Goal: Task Accomplishment & Management: Complete application form

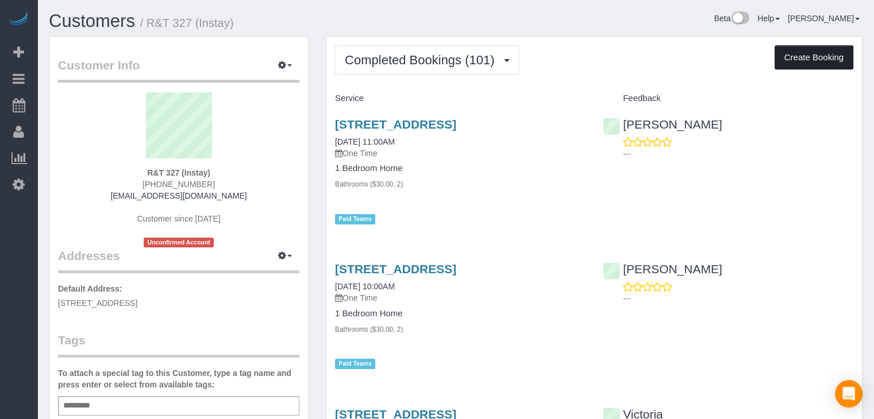
click at [823, 58] on button "Create Booking" at bounding box center [814, 57] width 79 height 24
select select "IA"
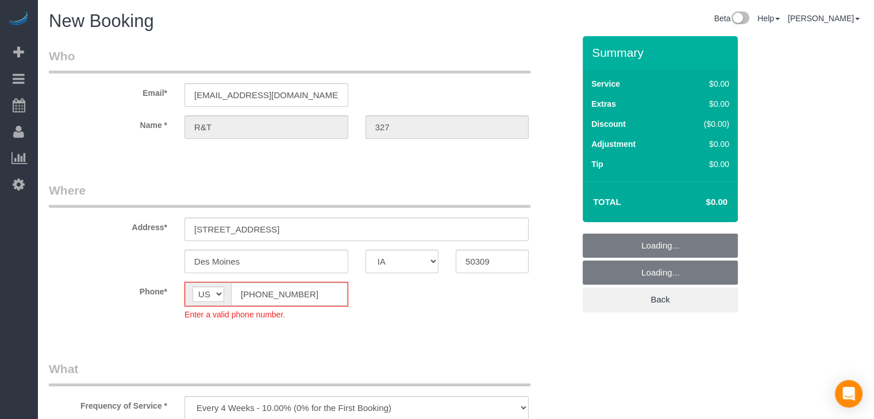
select select "object:1750"
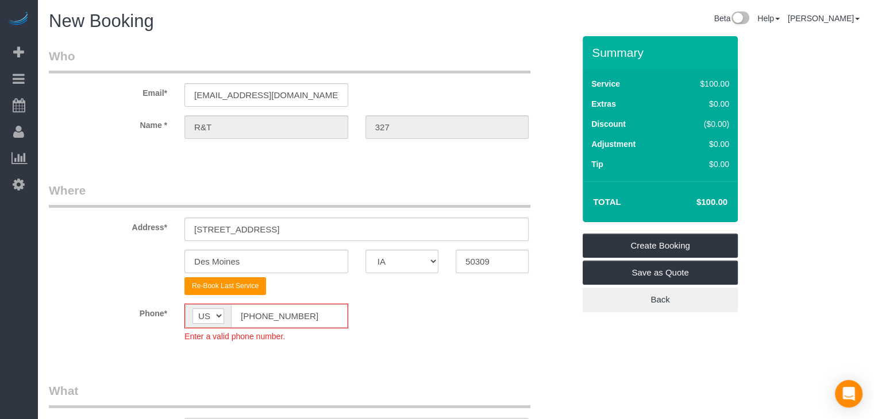
click at [252, 311] on input "[PHONE_NUMBER]" at bounding box center [289, 317] width 117 height 24
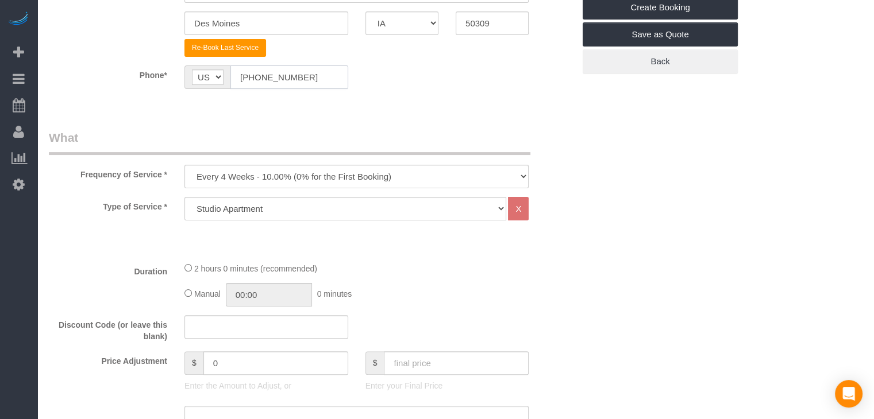
scroll to position [315, 0]
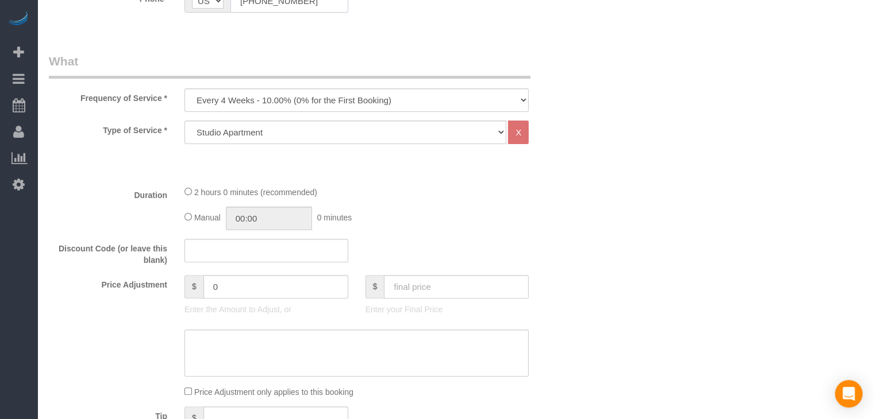
type input "[PHONE_NUMBER]"
click at [316, 111] on fieldset "What Frequency of Service * Every 6 Weeks (0% for the First Booking) One Time E…" at bounding box center [311, 350] width 525 height 594
click at [316, 103] on select "Every 6 Weeks (0% for the First Booking) One Time Every 8 Weeks (0% for the Fir…" at bounding box center [356, 100] width 344 height 24
click at [184, 88] on select "Every 6 Weeks (0% for the First Booking) One Time Every 8 Weeks (0% for the Fir…" at bounding box center [356, 100] width 344 height 24
click at [323, 104] on select "Every 6 Weeks (0% for the First Booking) One Time Every 8 Weeks (0% for the Fir…" at bounding box center [356, 100] width 344 height 24
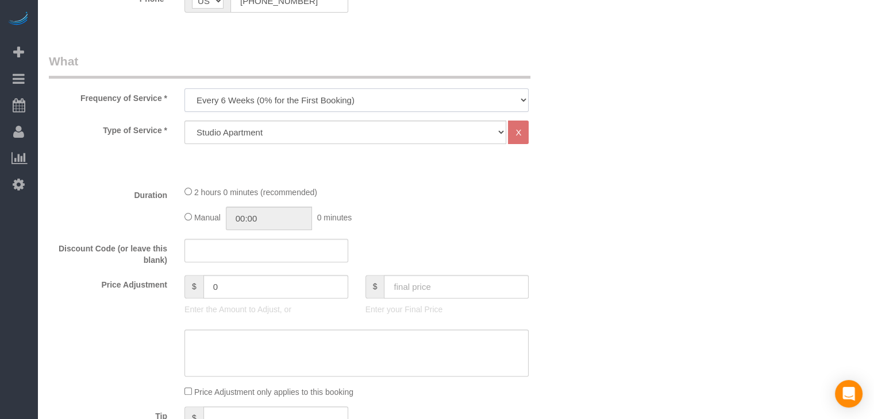
select select "object:1752"
click at [184, 88] on select "Every 6 Weeks (0% for the First Booking) One Time Every 8 Weeks (0% for the Fir…" at bounding box center [356, 100] width 344 height 24
click at [301, 127] on select "Studio Apartment 1 Bedroom Home 2 Bedroom Home 3 Bedroom Home 4 Bedroom Home 5 …" at bounding box center [345, 133] width 322 height 24
select select "25"
click at [184, 121] on select "Studio Apartment 1 Bedroom Home 2 Bedroom Home 3 Bedroom Home 4 Bedroom Home 5 …" at bounding box center [345, 133] width 322 height 24
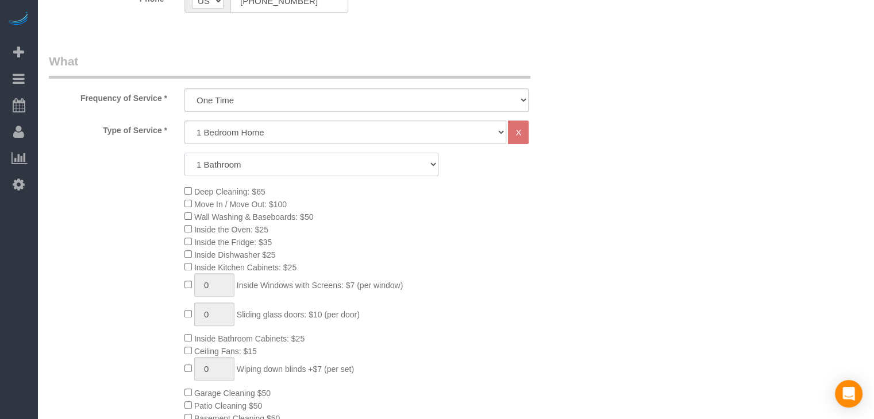
drag, startPoint x: 302, startPoint y: 160, endPoint x: 301, endPoint y: 168, distance: 8.1
click at [302, 160] on select "1 Bathroom 2 Bathrooms 3 Bathrooms 4 Bathrooms 5 Bathrooms 6 Bathrooms" at bounding box center [311, 165] width 254 height 24
select select "2"
click at [184, 153] on select "1 Bathroom 2 Bathrooms 3 Bathrooms 4 Bathrooms 5 Bathrooms 6 Bathrooms" at bounding box center [311, 165] width 254 height 24
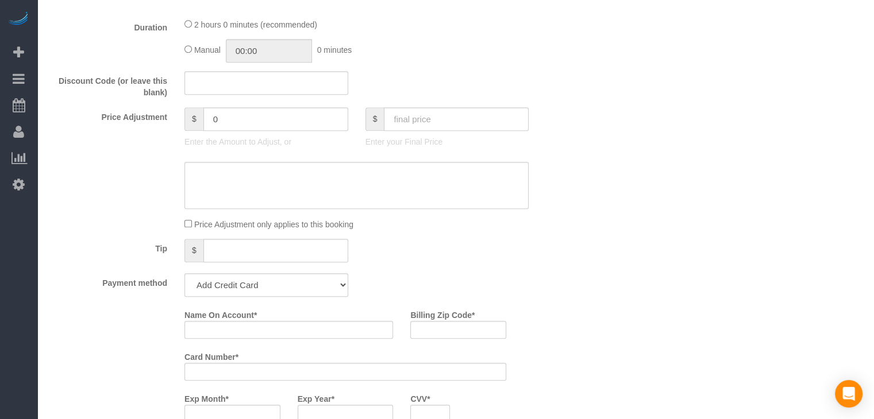
scroll to position [762, 0]
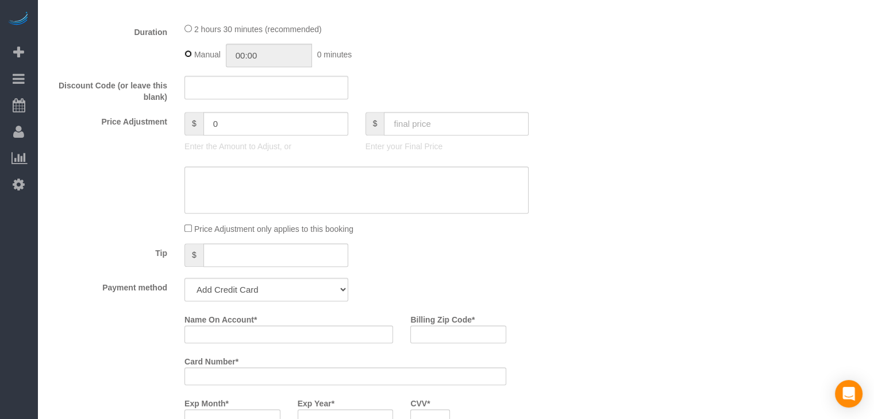
type input "02:30"
click at [493, 132] on input "text" at bounding box center [456, 124] width 145 height 24
type input "95"
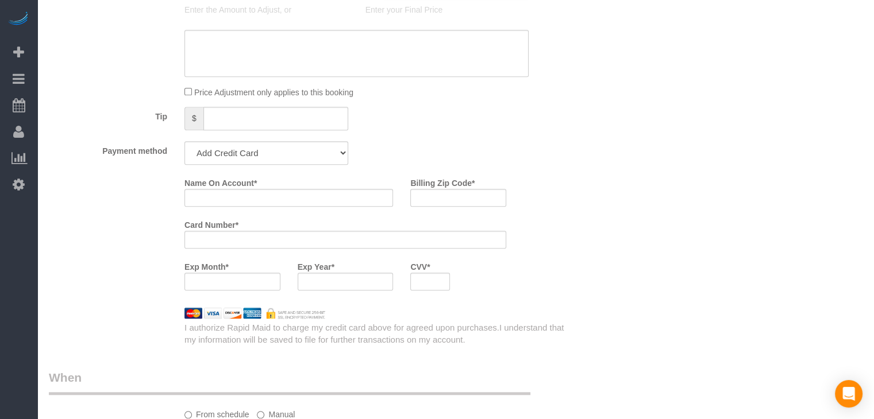
scroll to position [916, 0]
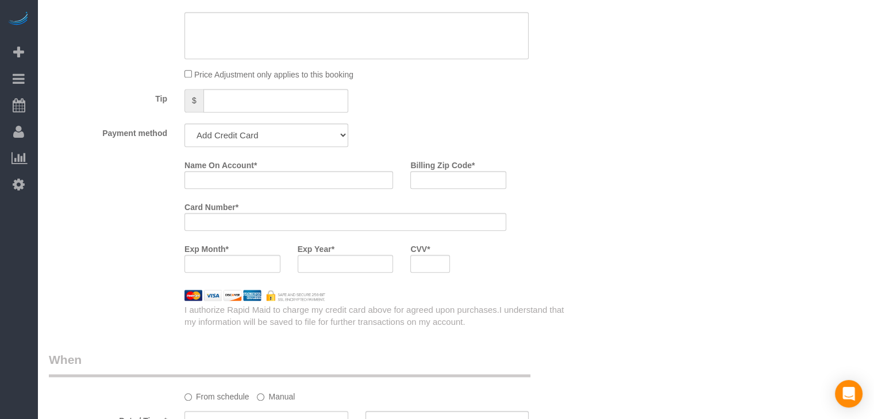
type input "-74"
click at [307, 141] on select "Add Credit Card Cash Check Paypal" at bounding box center [266, 136] width 164 height 24
select select "string:check"
click at [184, 127] on select "Add Credit Card Cash Check Paypal" at bounding box center [266, 136] width 164 height 24
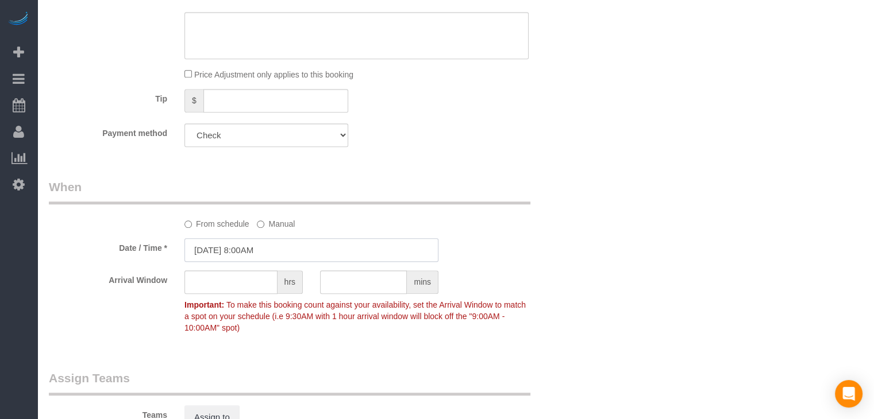
click at [259, 253] on input "[DATE] 8:00AM" at bounding box center [311, 250] width 254 height 24
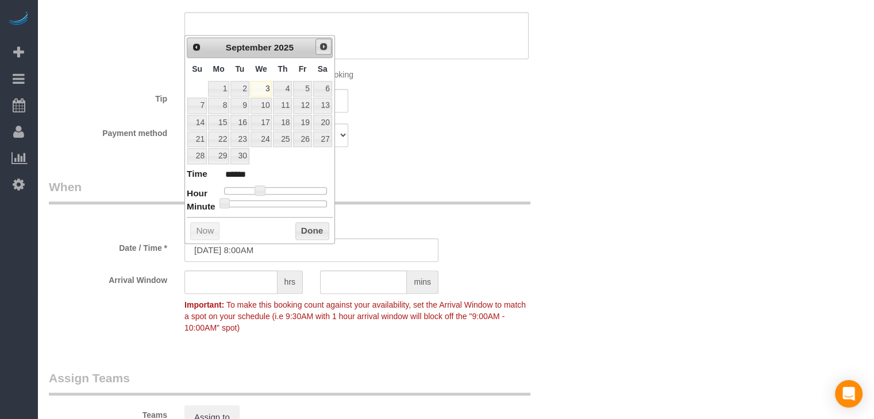
click at [326, 46] on span "Next" at bounding box center [323, 46] width 9 height 9
click at [221, 136] on link "20" at bounding box center [218, 140] width 21 height 16
type input "[DATE] 9:00AM"
type input "******"
type input "[DATE] 10:00AM"
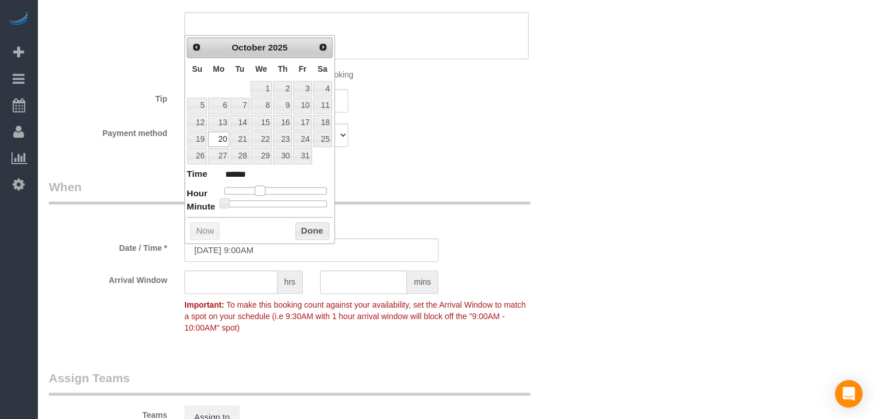
type input "*******"
drag, startPoint x: 257, startPoint y: 189, endPoint x: 265, endPoint y: 187, distance: 7.7
click at [265, 187] on span at bounding box center [269, 191] width 10 height 10
click at [309, 229] on button "Done" at bounding box center [312, 231] width 34 height 18
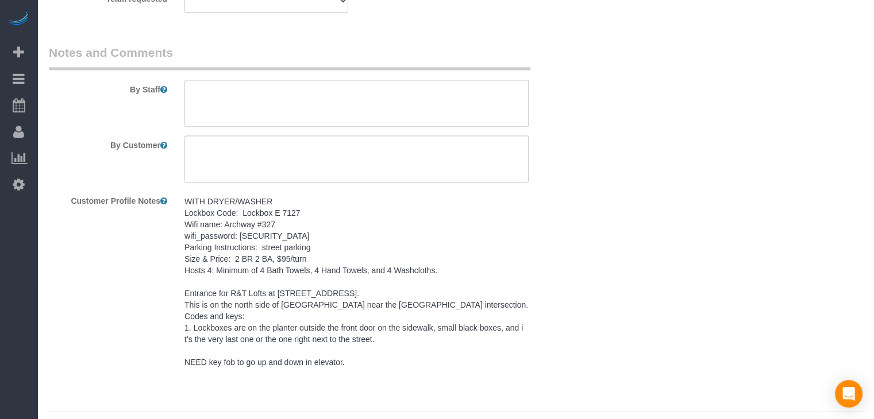
click at [222, 267] on pre "WITH DRYER/WASHER Lockbox Code: Lockbox E 7127 Wifi name: Archway #327 wifi_pas…" at bounding box center [356, 282] width 344 height 172
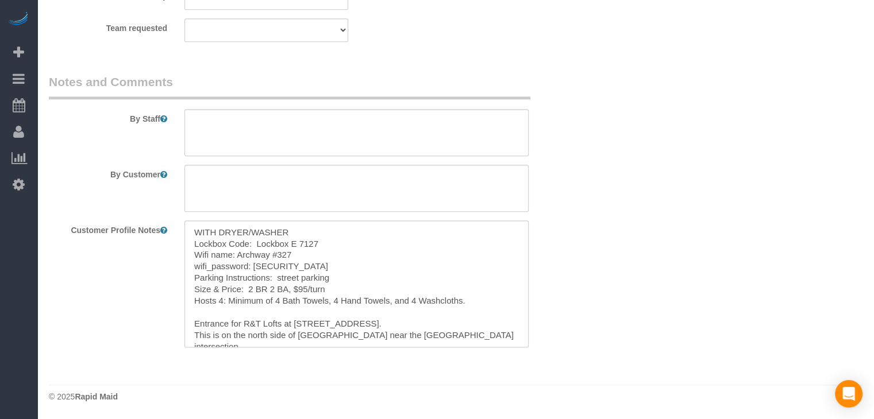
scroll to position [1372, 0]
click at [278, 271] on textarea "WITH DRYER/WASHER Lockbox Code: Lockbox E 7127 Wifi name: Archway #327 wifi_pas…" at bounding box center [356, 284] width 344 height 127
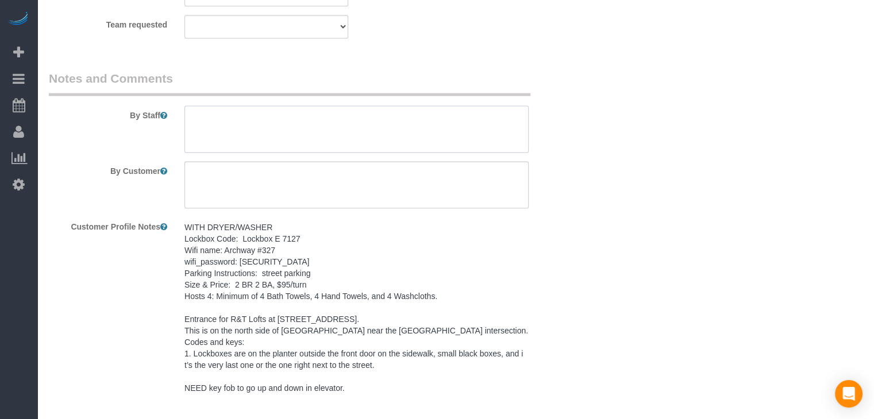
click at [329, 109] on textarea at bounding box center [356, 129] width 344 height 47
paste textarea "WITH DRYER/WASHER Lockbox Code: Lockbox E 7127 Wifi name: Archway #327 wifi_pas…"
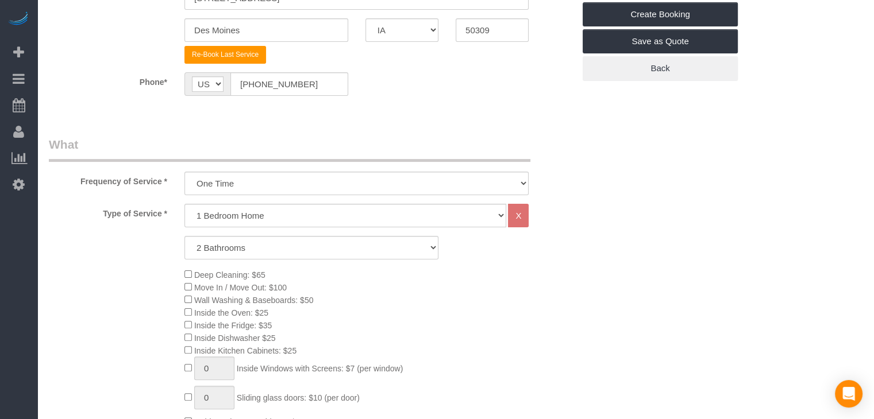
scroll to position [46, 0]
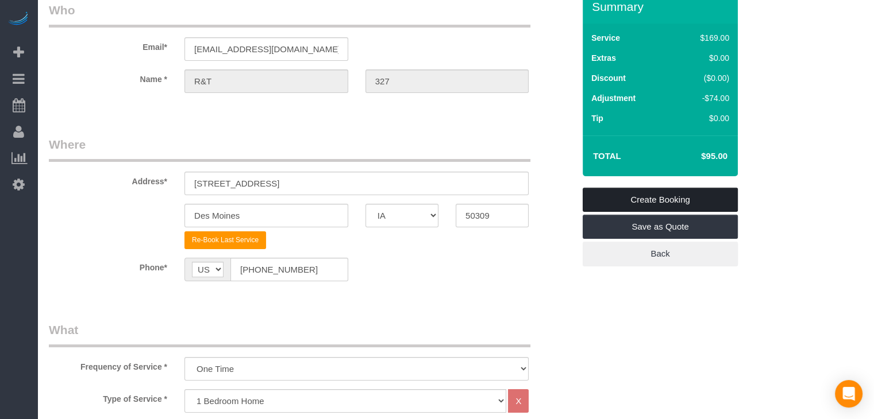
type textarea "WITH DRYER/WASHER Lockbox Code: Lockbox E 7127 Wifi name: Archway #327 wifi_pas…"
click at [681, 195] on link "Create Booking" at bounding box center [660, 200] width 155 height 24
